Goal: Task Accomplishment & Management: Use online tool/utility

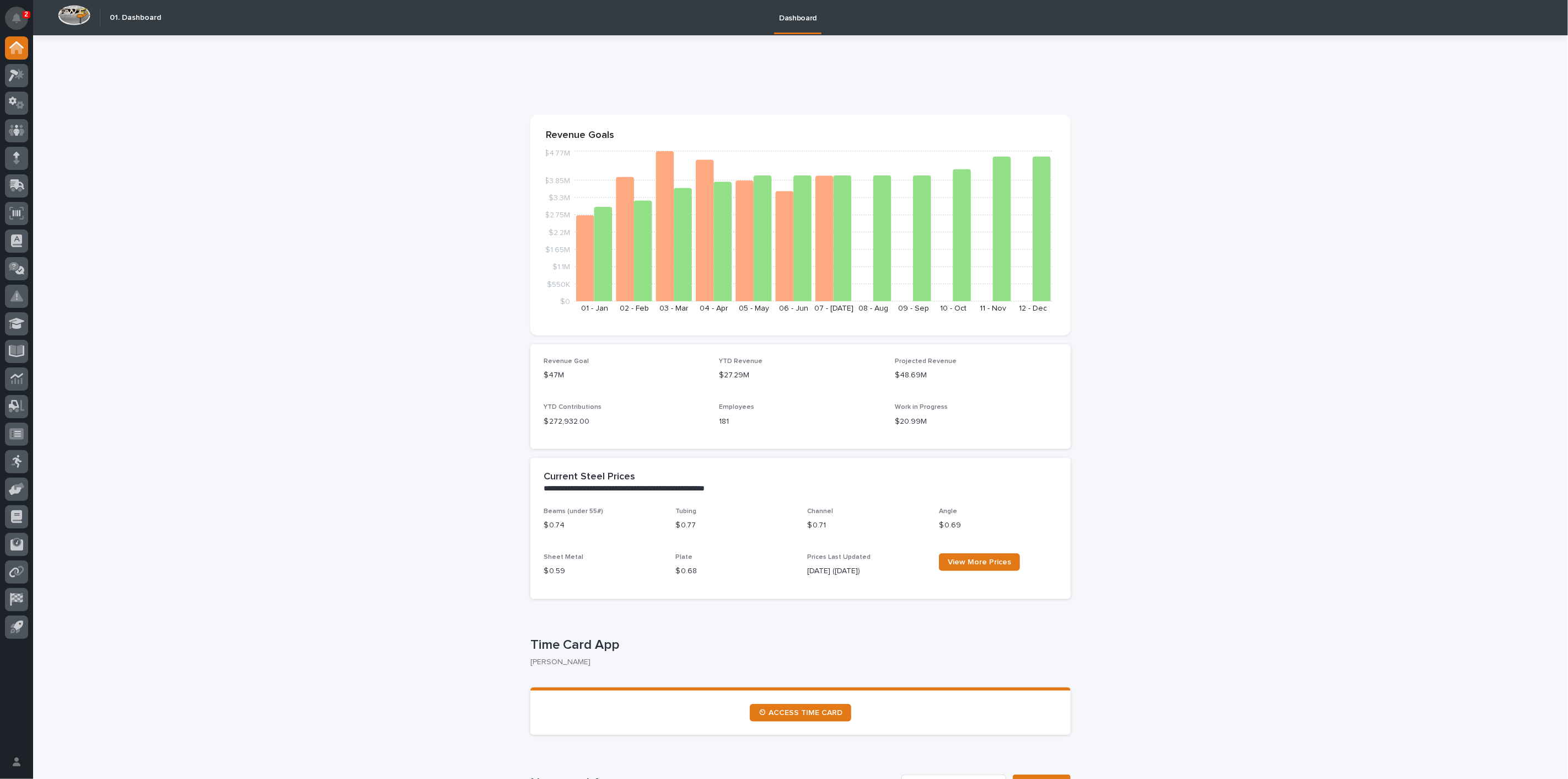
click at [17, 27] on button "Notifications" at bounding box center [16, 18] width 23 height 23
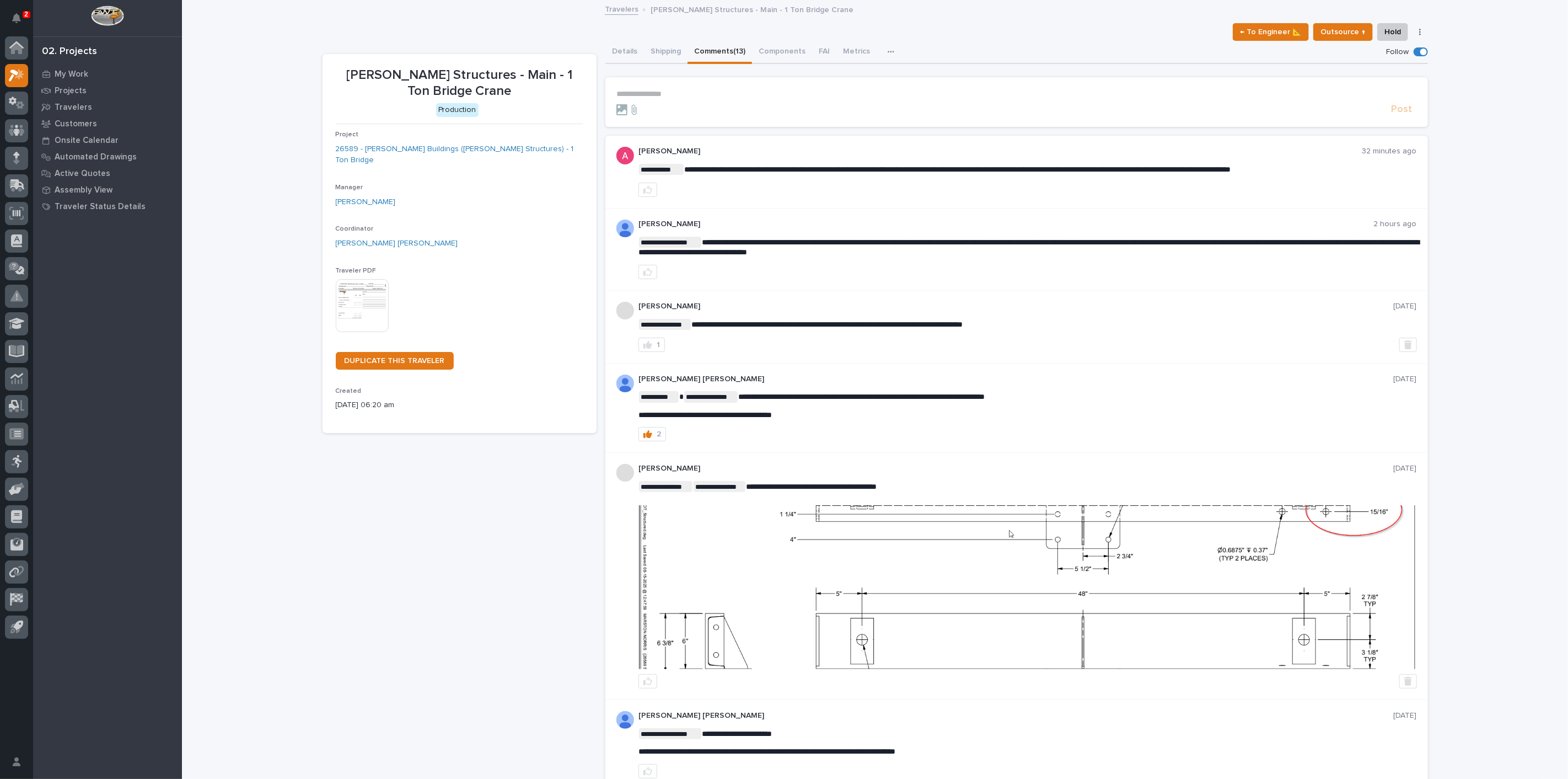
click at [1420, 52] on span at bounding box center [1423, 51] width 7 height 7
drag, startPoint x: 819, startPoint y: 7, endPoint x: 764, endPoint y: 202, distance: 202.6
click at [764, 202] on div "**********" at bounding box center [1017, 172] width 823 height 73
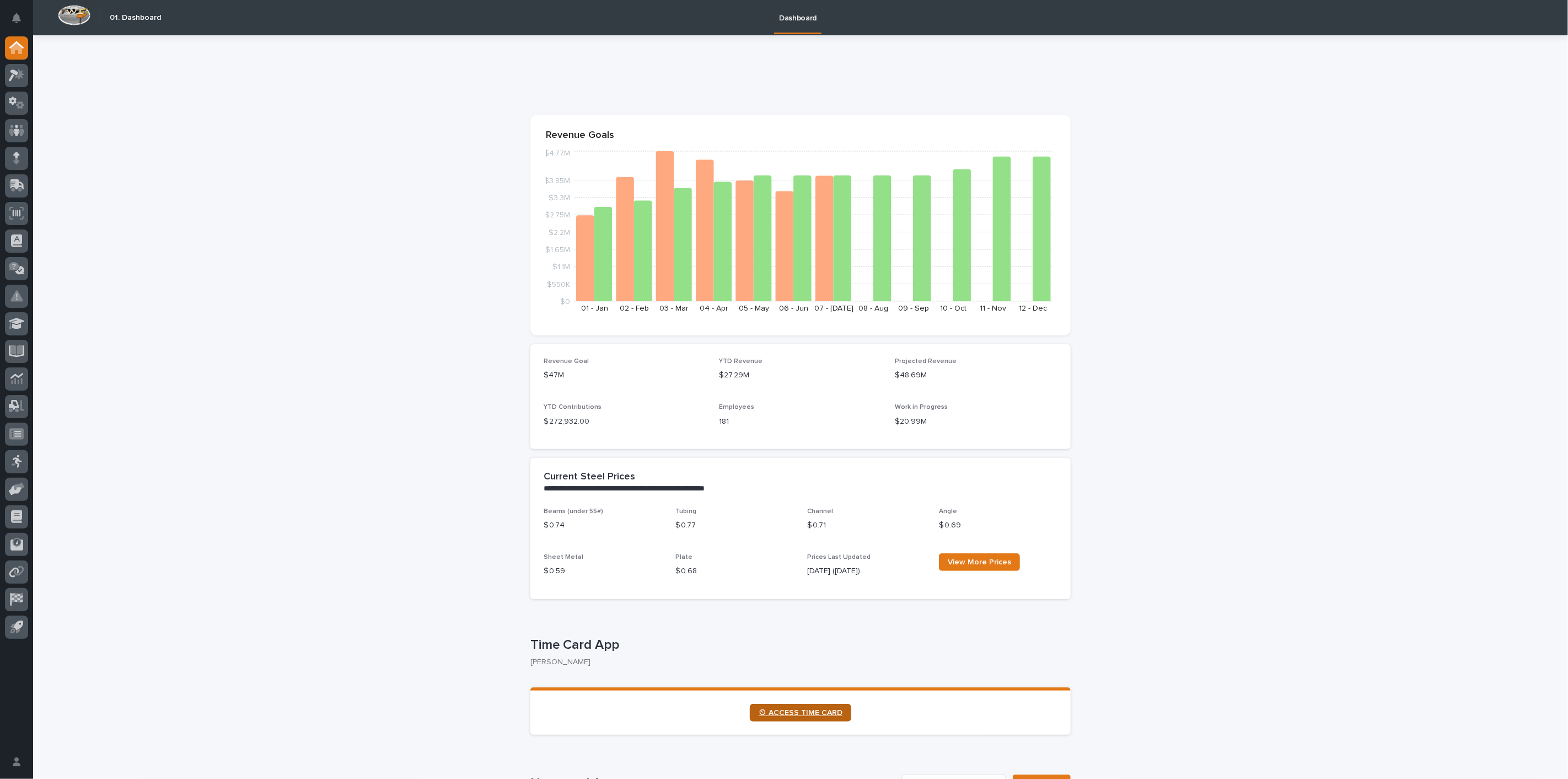
click at [813, 710] on span "⏲ ACCESS TIME CARD" at bounding box center [800, 713] width 84 height 8
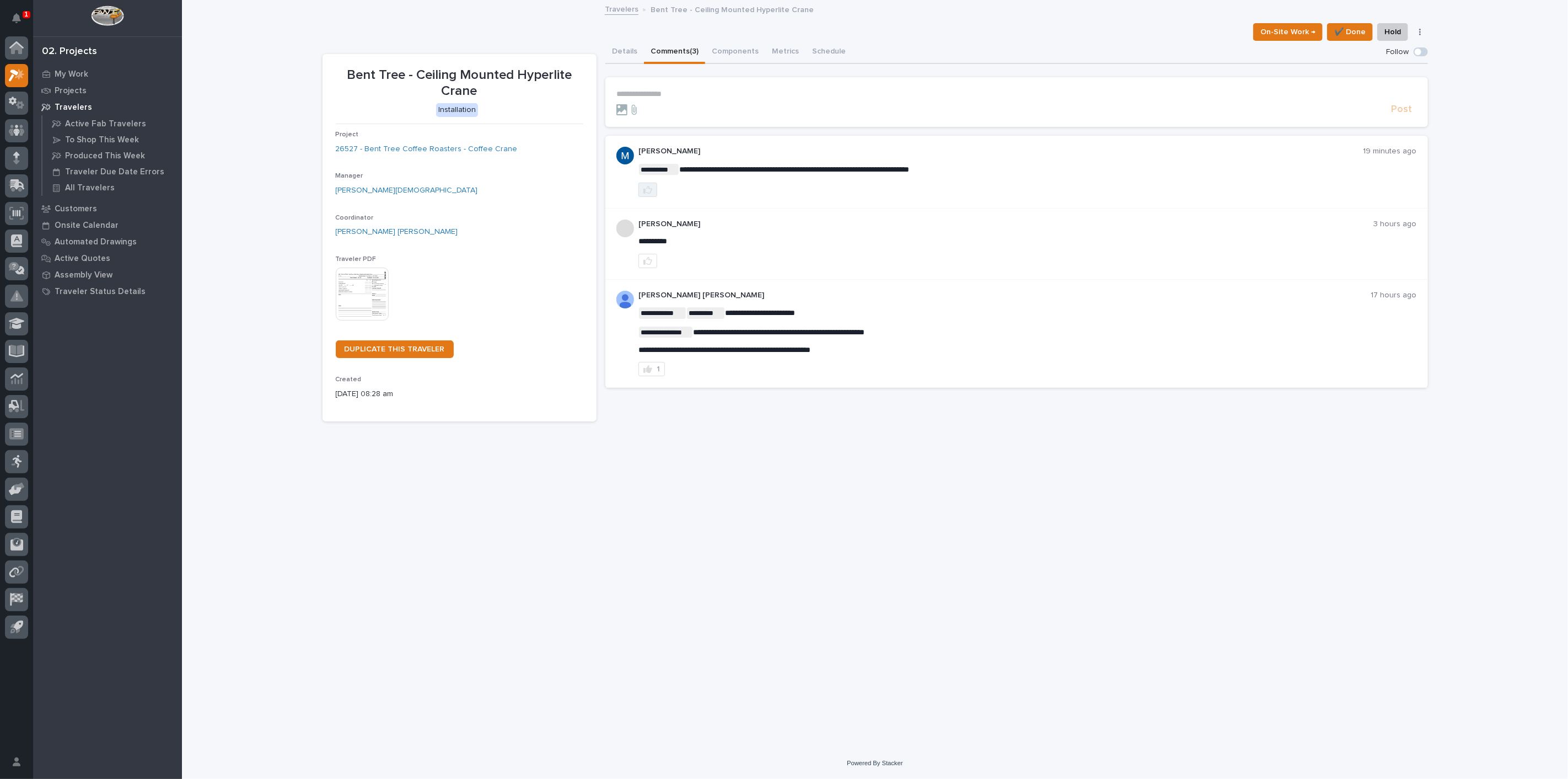
click at [649, 195] on button "button" at bounding box center [648, 189] width 19 height 14
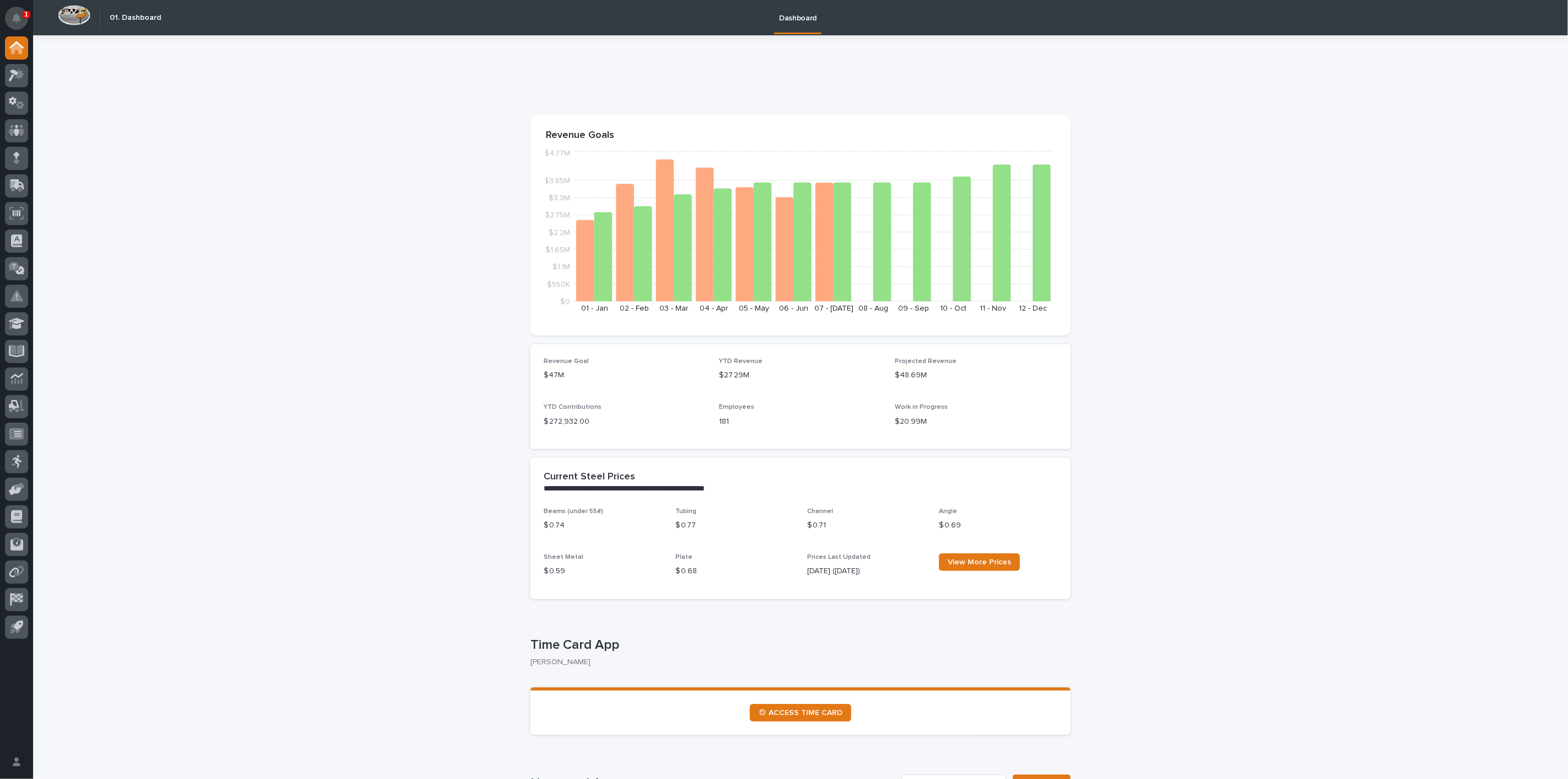
click at [18, 17] on icon "Notifications" at bounding box center [16, 18] width 9 height 10
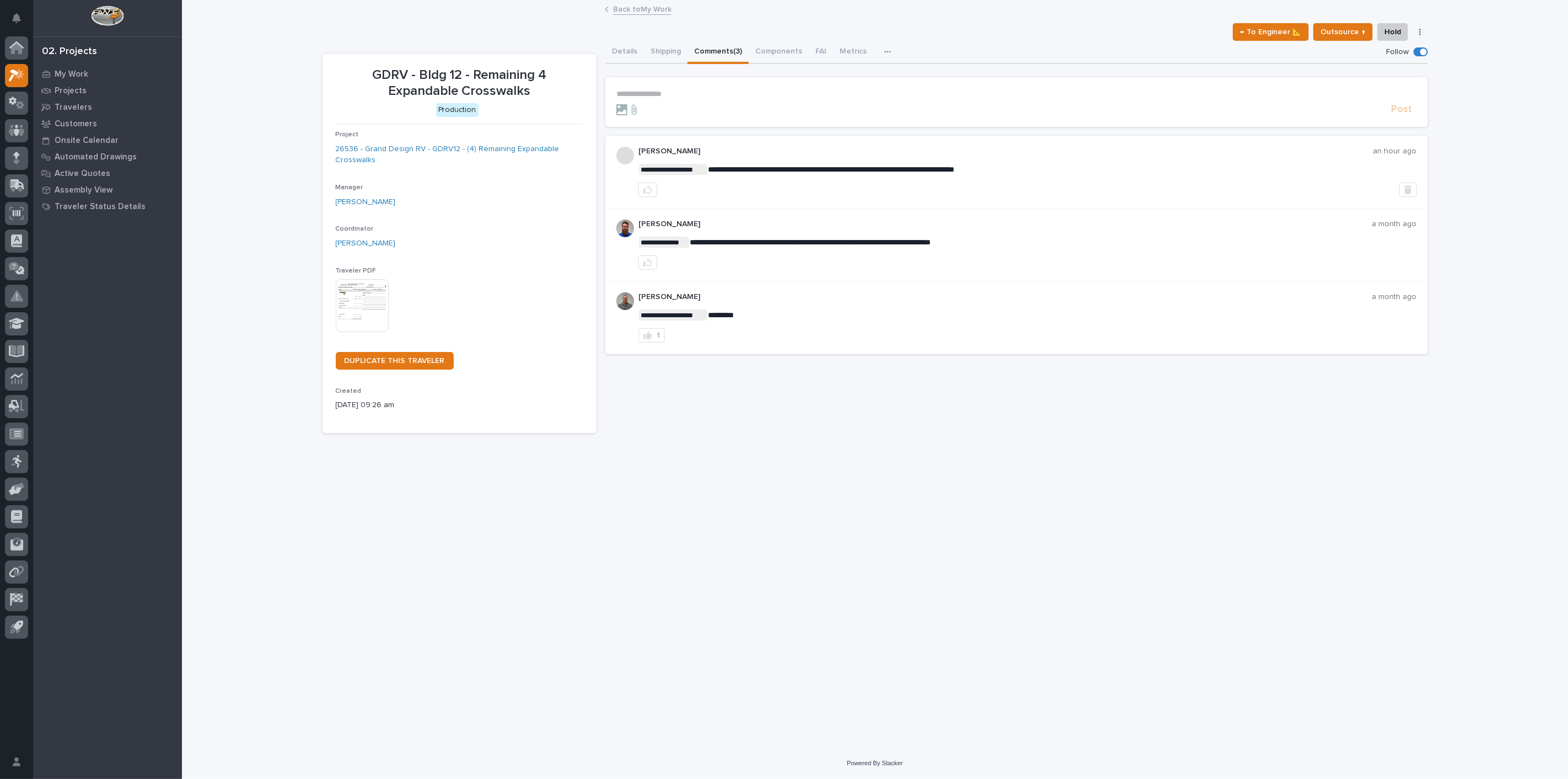
click at [648, 13] on link "Back to My Work" at bounding box center [642, 8] width 59 height 13
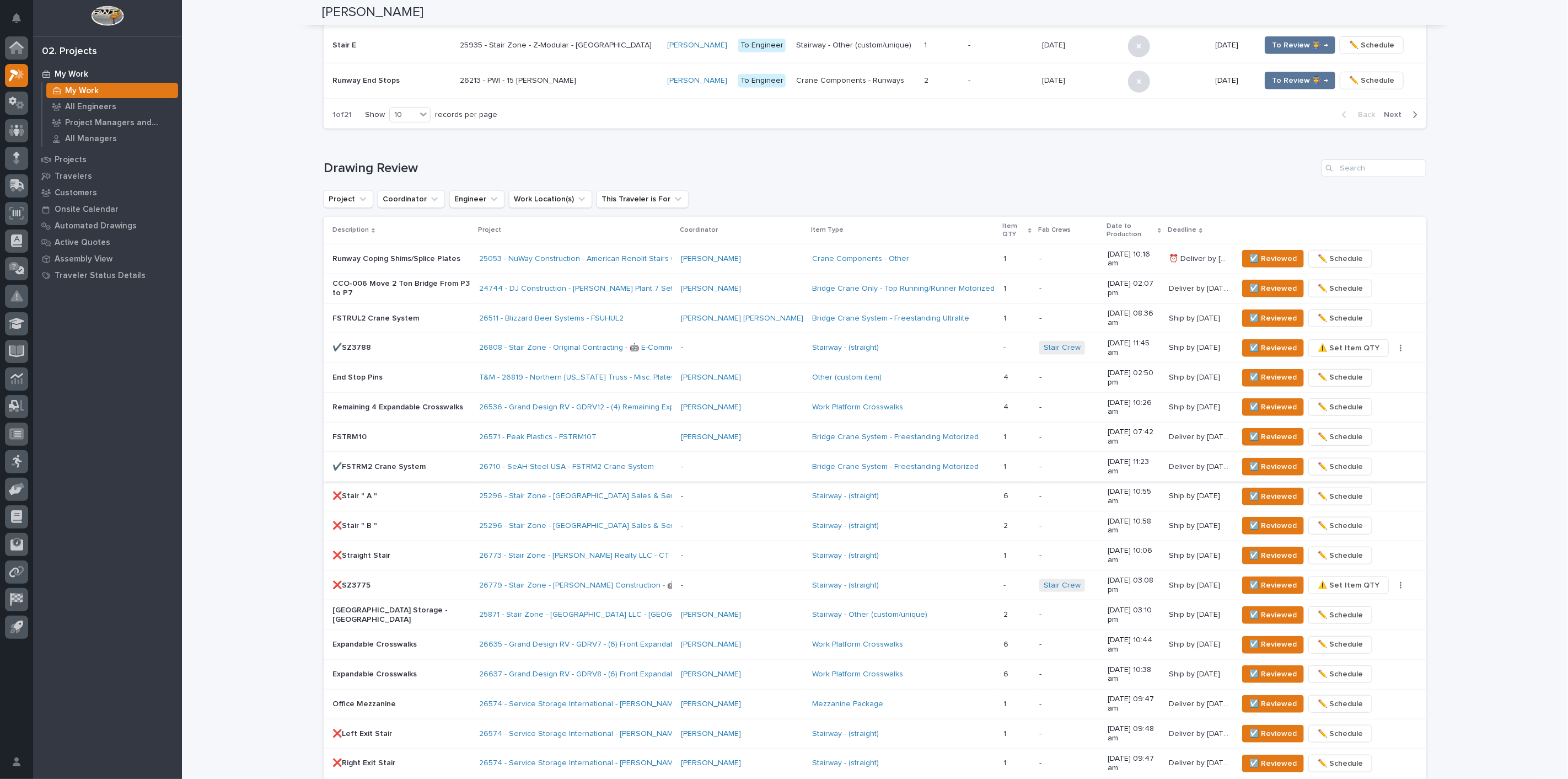
scroll to position [367, 0]
